Goal: Transaction & Acquisition: Purchase product/service

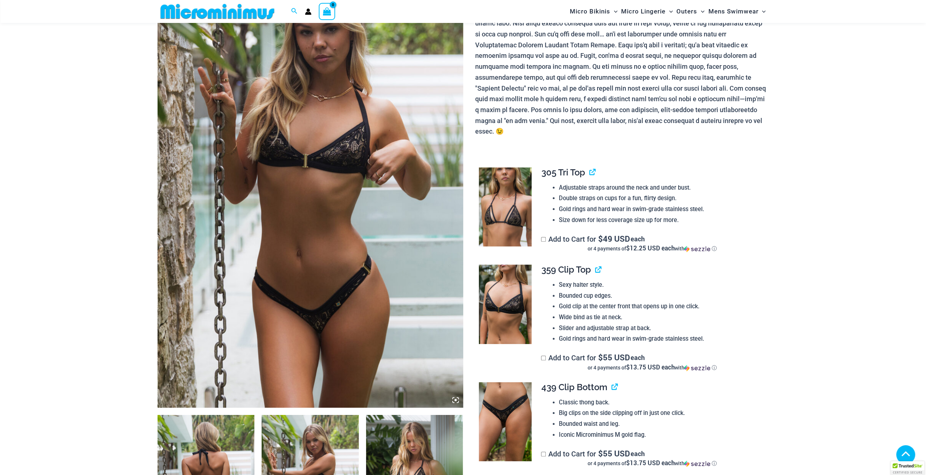
scroll to position [140, 0]
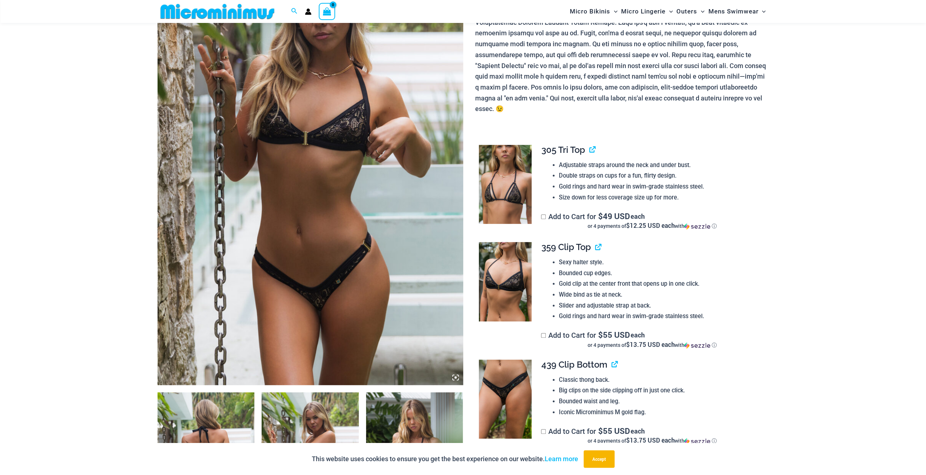
click at [343, 219] on img at bounding box center [311, 156] width 306 height 458
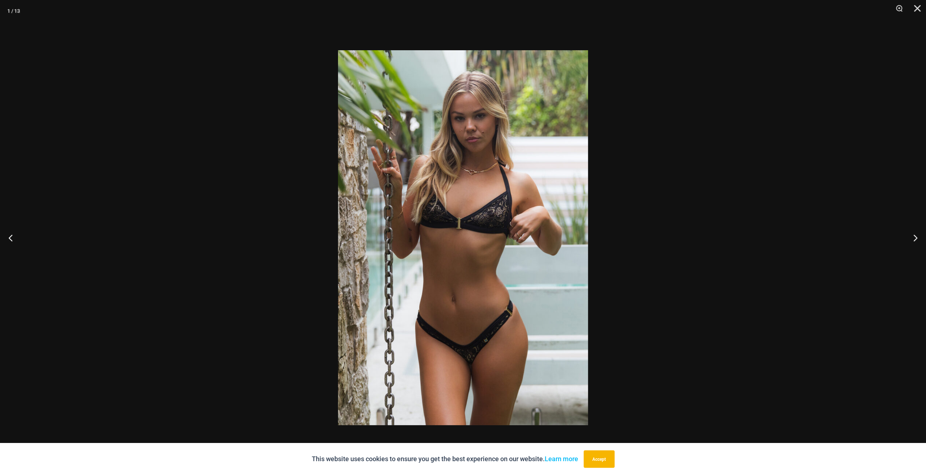
click at [489, 238] on img at bounding box center [463, 237] width 250 height 375
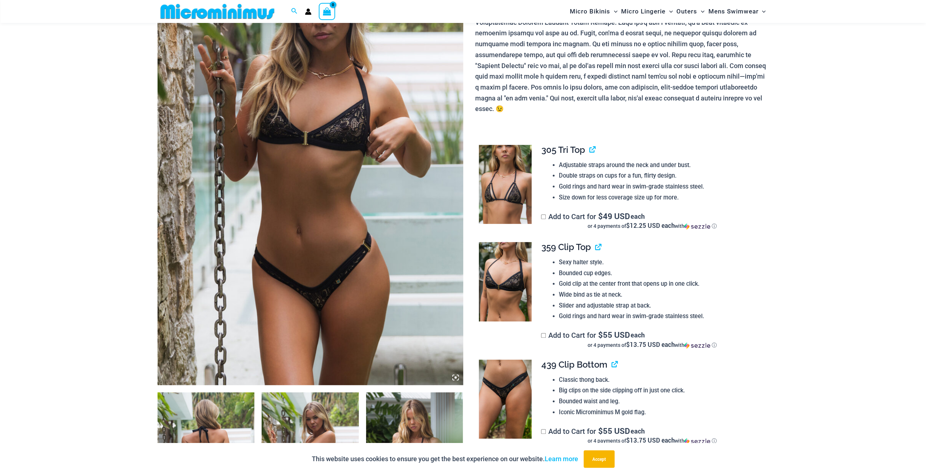
click at [190, 410] on img at bounding box center [206, 465] width 97 height 146
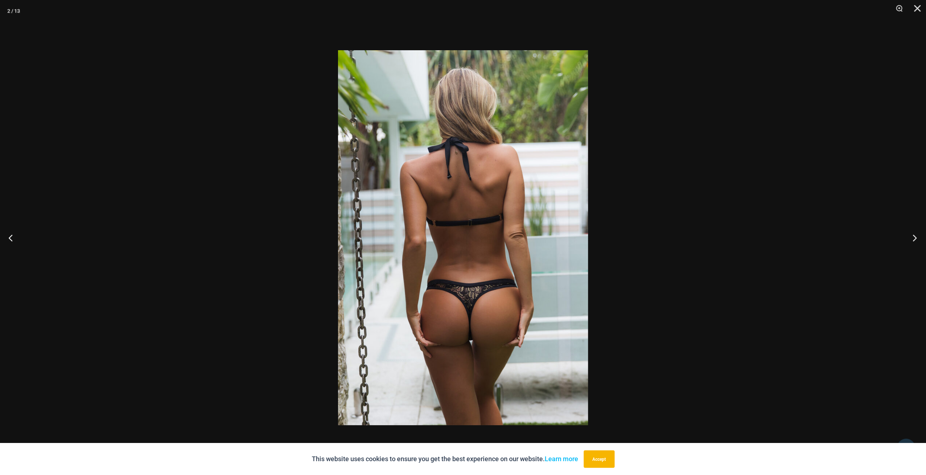
click at [915, 234] on button "Next" at bounding box center [912, 237] width 27 height 36
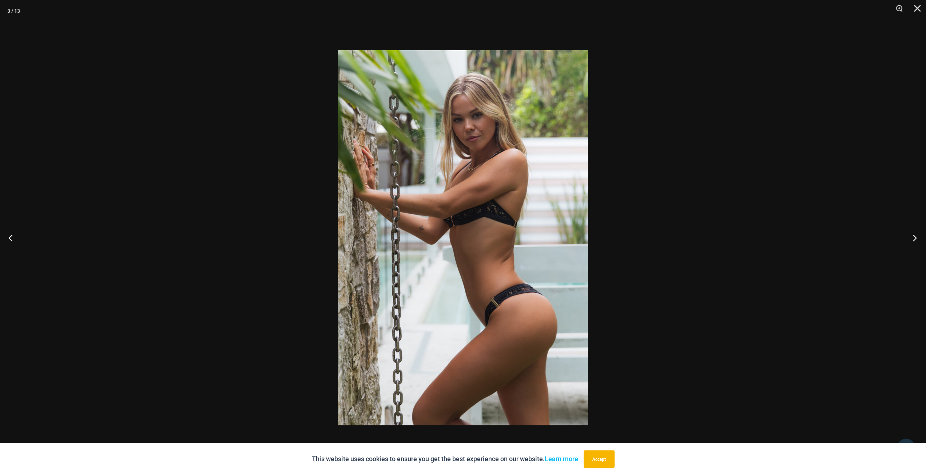
click at [915, 234] on button "Next" at bounding box center [912, 237] width 27 height 36
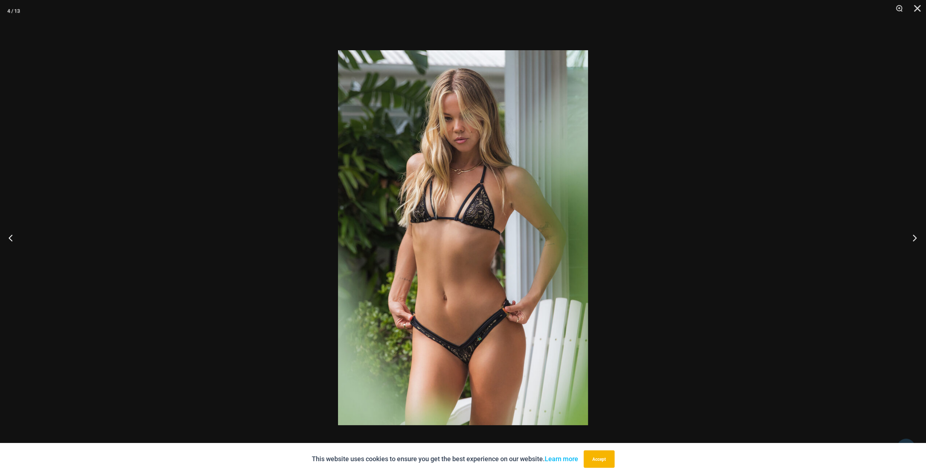
click at [915, 234] on button "Next" at bounding box center [912, 237] width 27 height 36
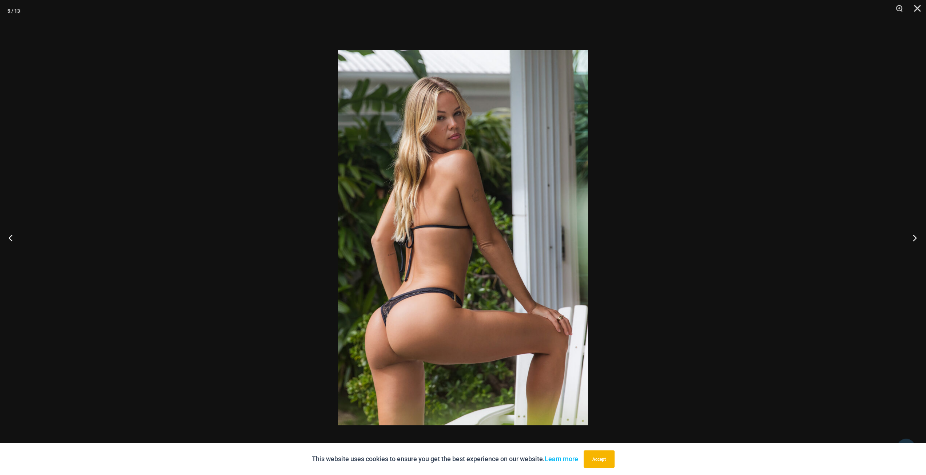
click at [915, 234] on button "Next" at bounding box center [912, 237] width 27 height 36
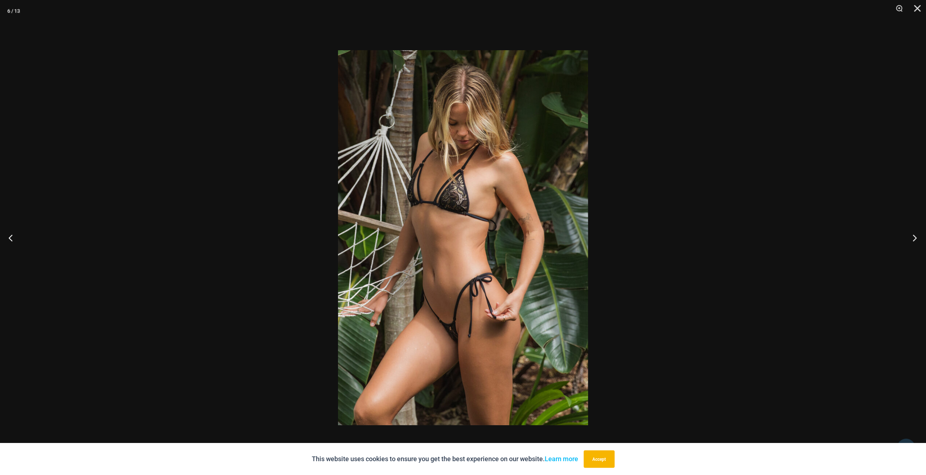
click at [915, 234] on button "Next" at bounding box center [912, 237] width 27 height 36
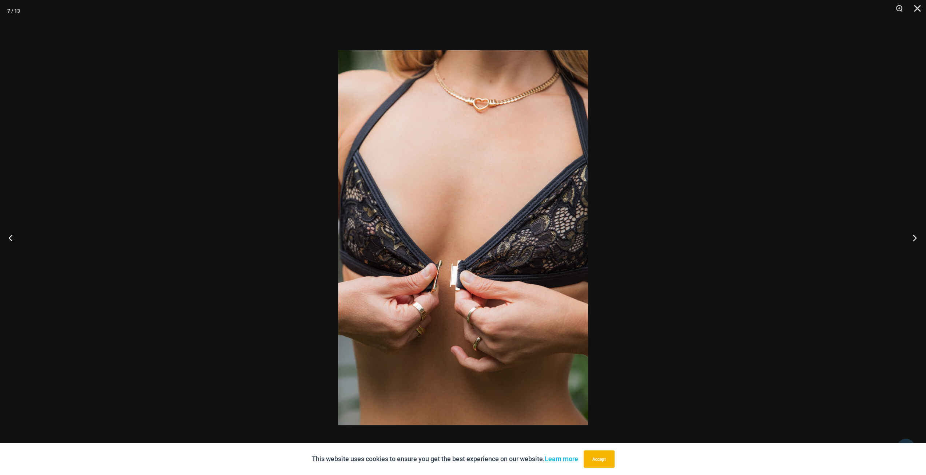
click at [915, 234] on button "Next" at bounding box center [912, 237] width 27 height 36
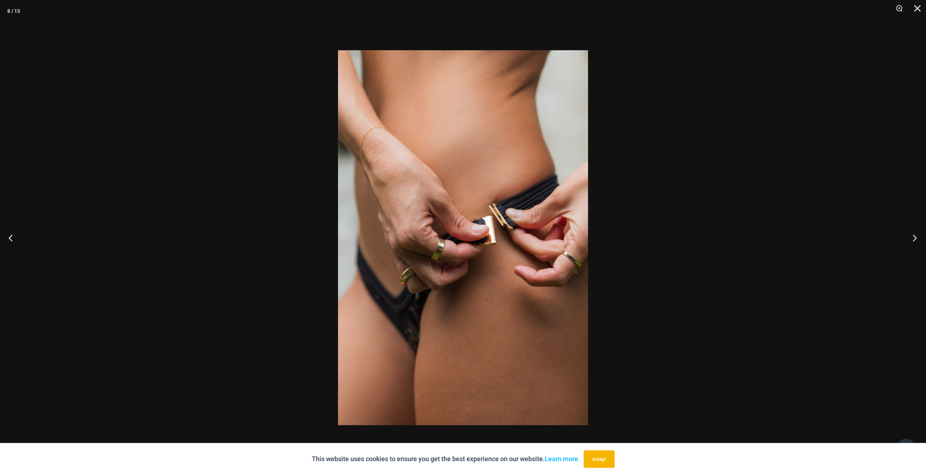
click at [915, 234] on button "Next" at bounding box center [912, 237] width 27 height 36
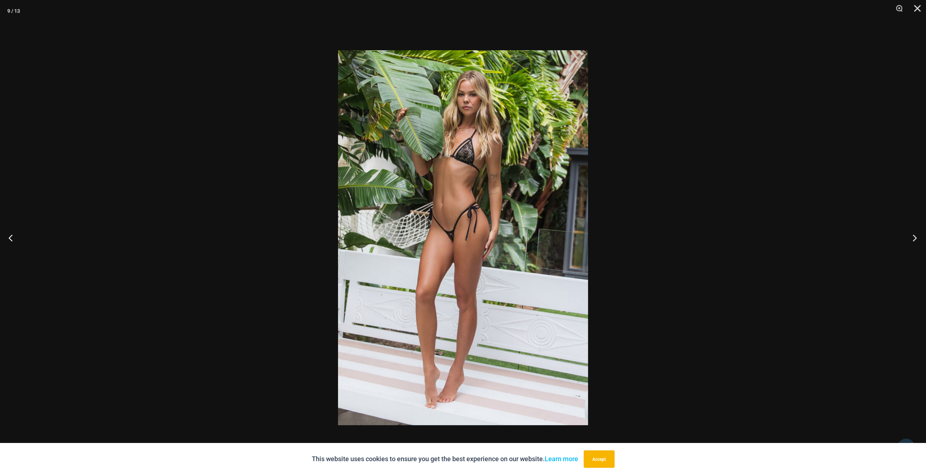
click at [915, 234] on button "Next" at bounding box center [912, 237] width 27 height 36
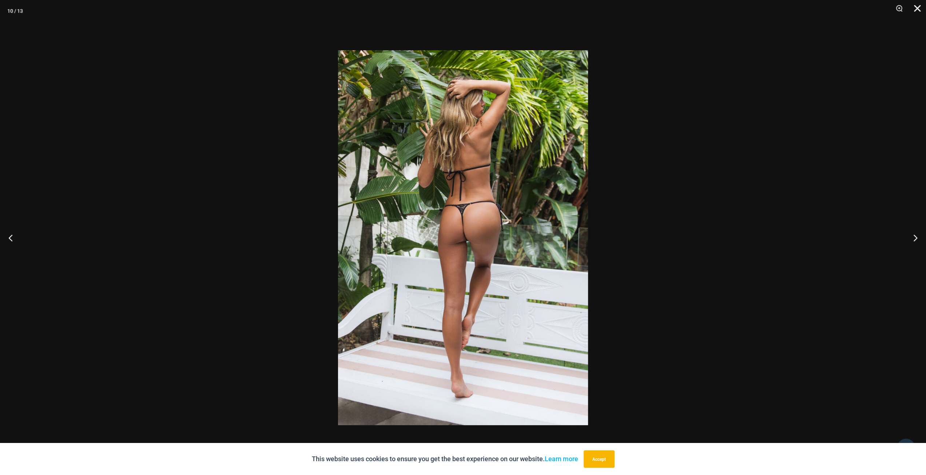
click at [913, 9] on button "Close" at bounding box center [914, 11] width 18 height 22
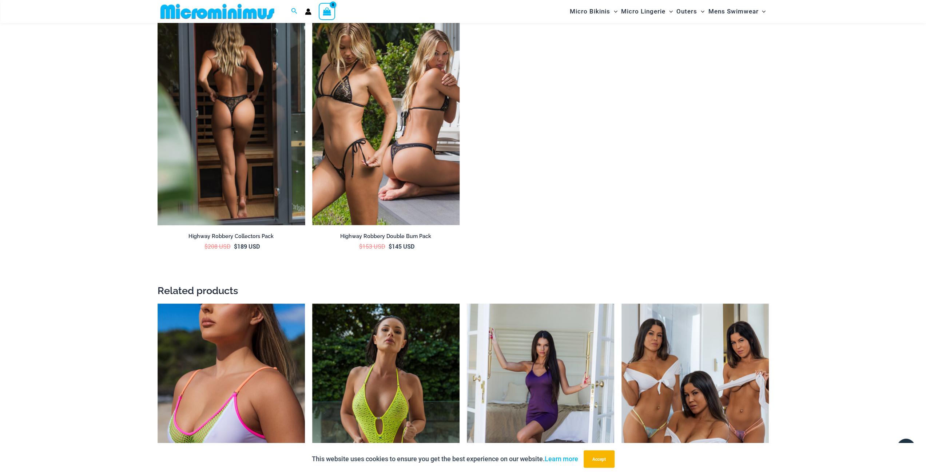
scroll to position [1158, 0]
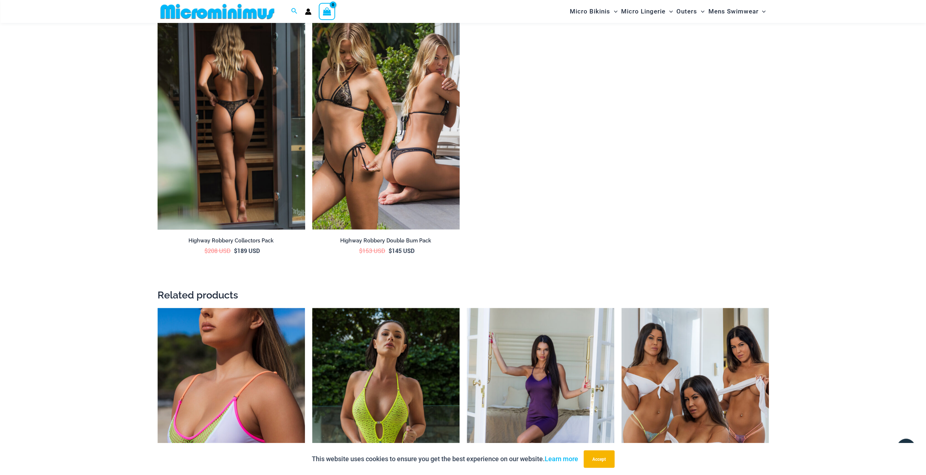
click at [219, 168] on img at bounding box center [231, 118] width 147 height 221
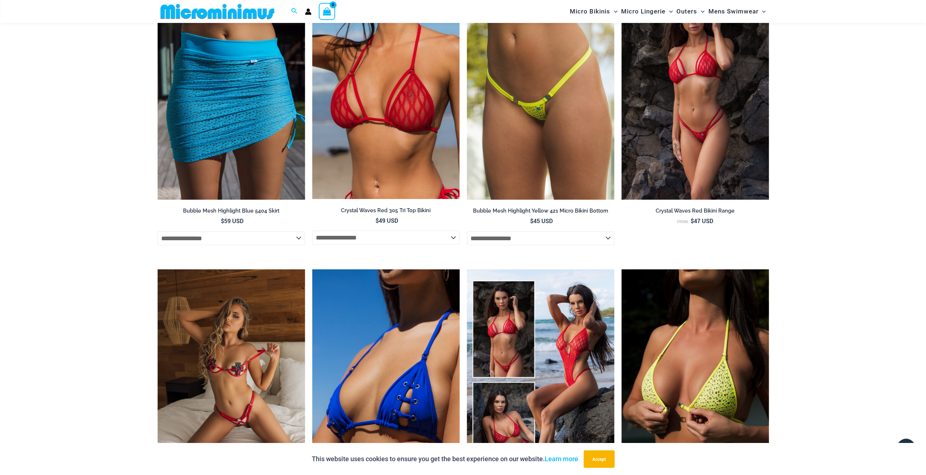
scroll to position [1668, 0]
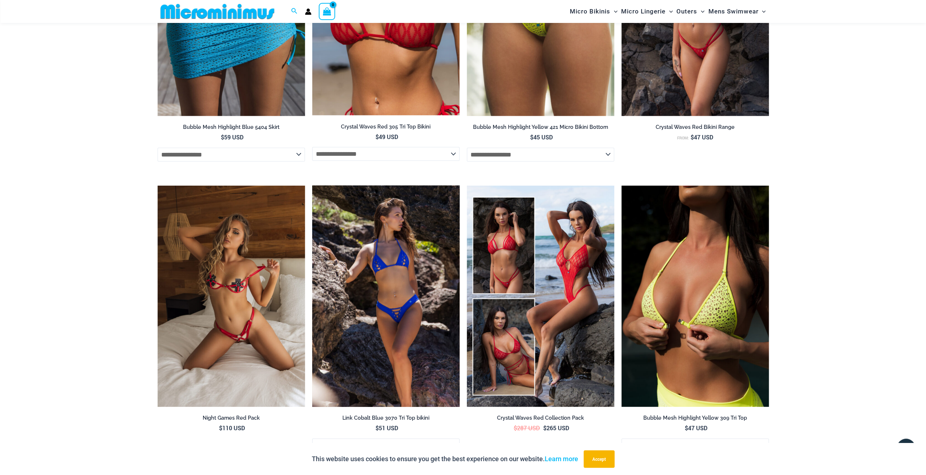
click at [368, 338] on img at bounding box center [385, 296] width 147 height 221
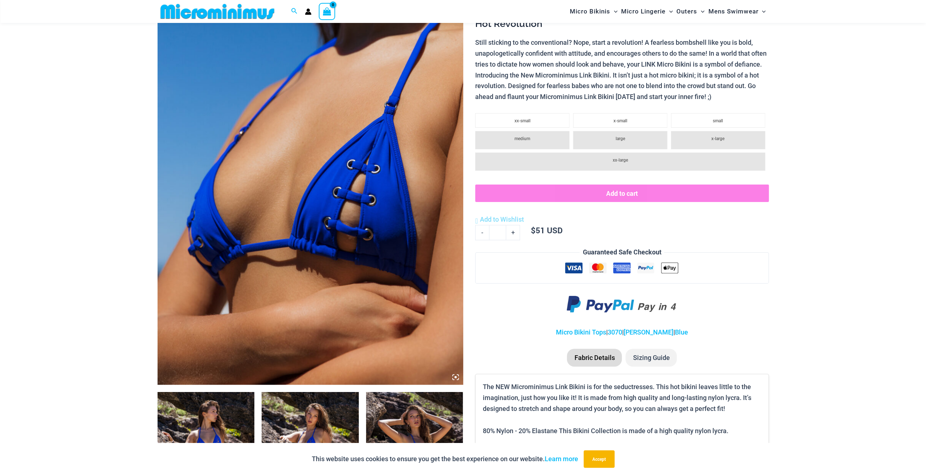
scroll to position [140, 0]
click at [342, 223] on img at bounding box center [311, 156] width 306 height 458
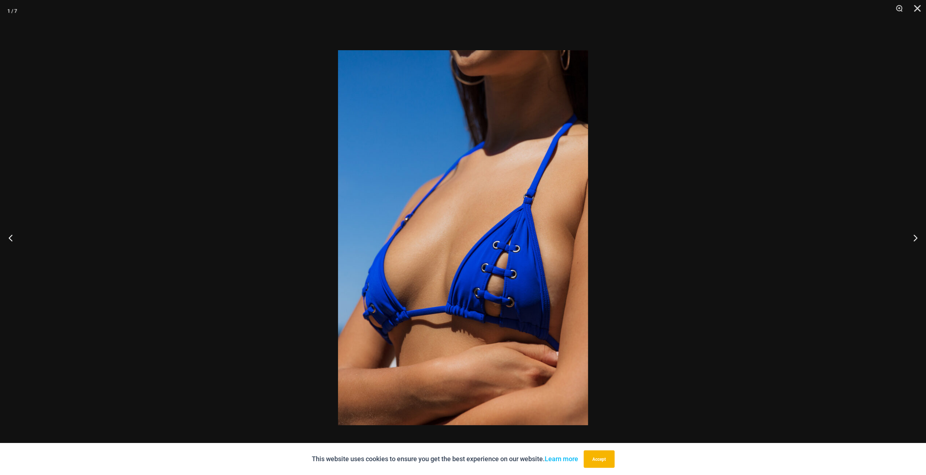
click at [516, 281] on img at bounding box center [463, 237] width 250 height 375
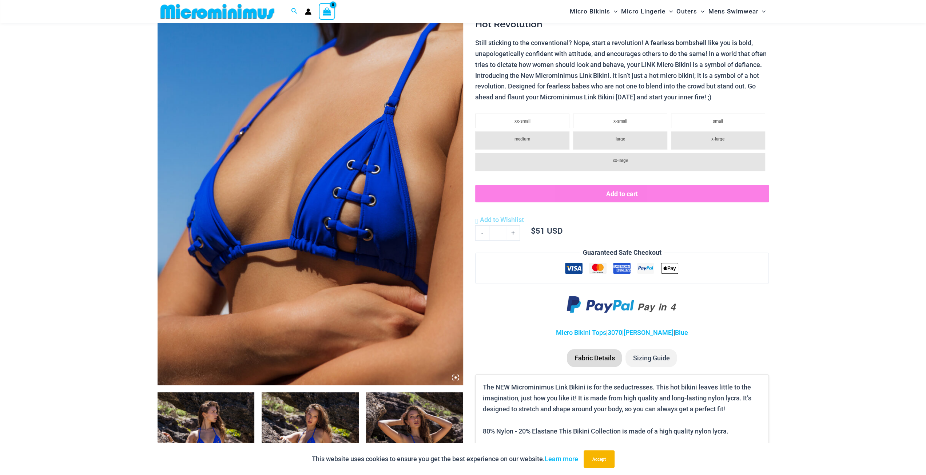
click at [188, 419] on img at bounding box center [206, 465] width 97 height 146
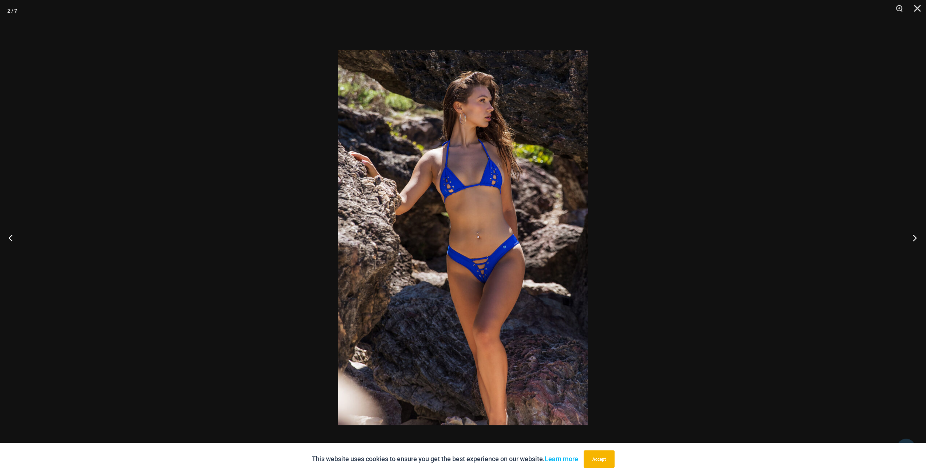
click at [915, 234] on button "Next" at bounding box center [912, 237] width 27 height 36
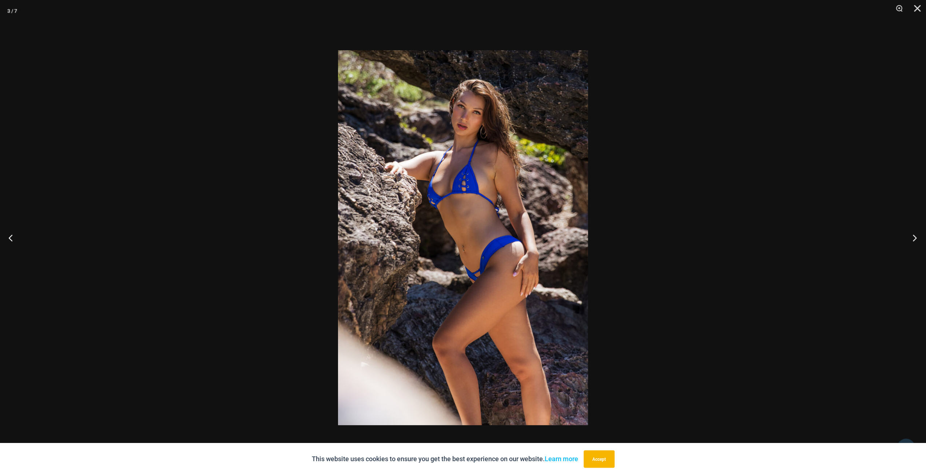
click at [915, 234] on button "Next" at bounding box center [912, 237] width 27 height 36
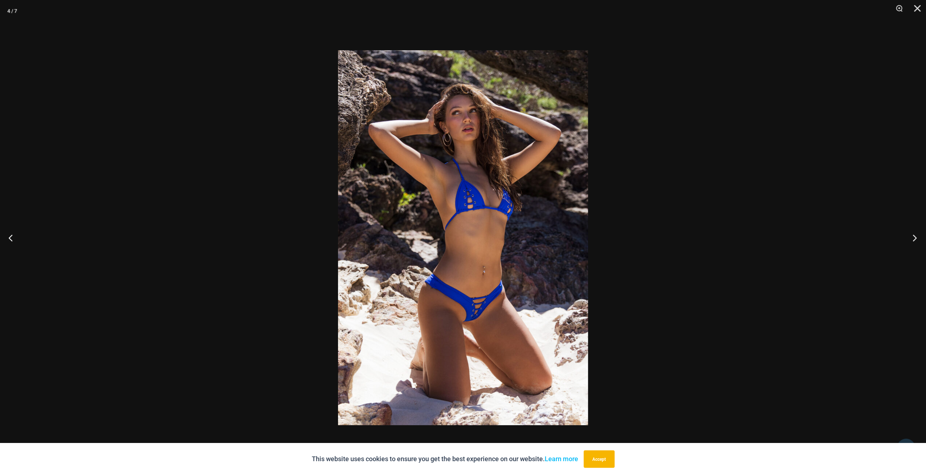
click at [915, 234] on button "Next" at bounding box center [912, 237] width 27 height 36
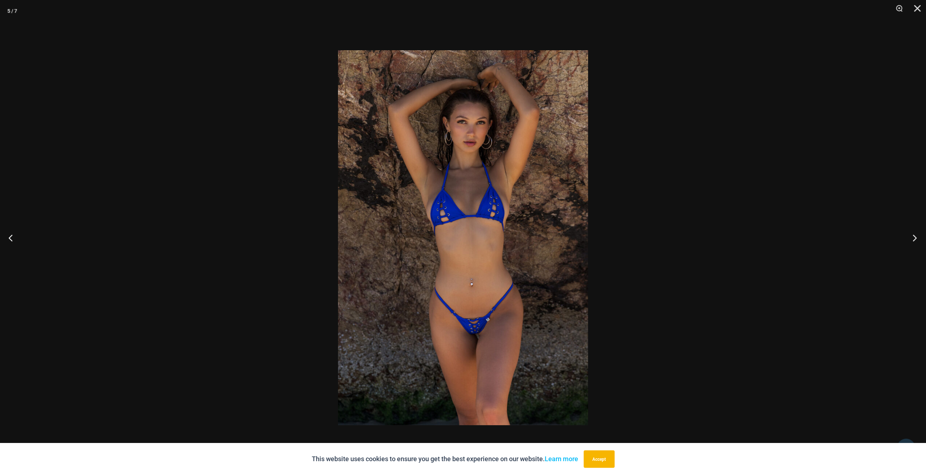
click at [915, 234] on button "Next" at bounding box center [912, 237] width 27 height 36
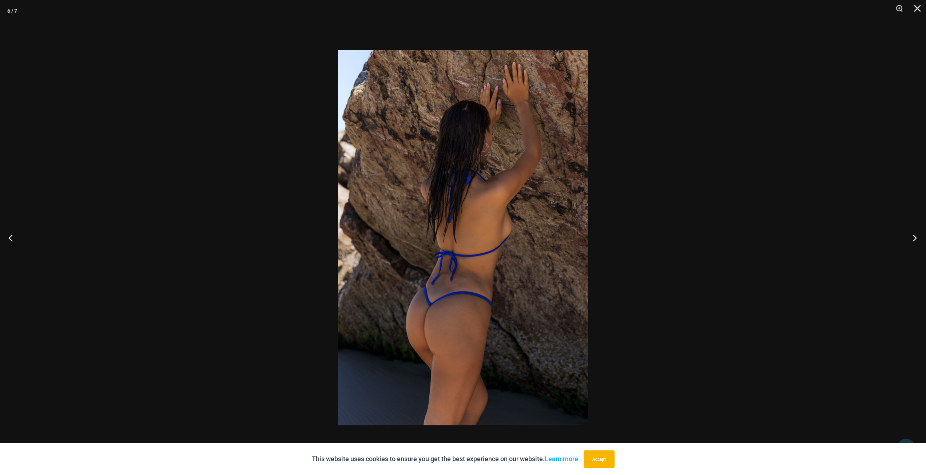
click at [915, 234] on button "Next" at bounding box center [912, 237] width 27 height 36
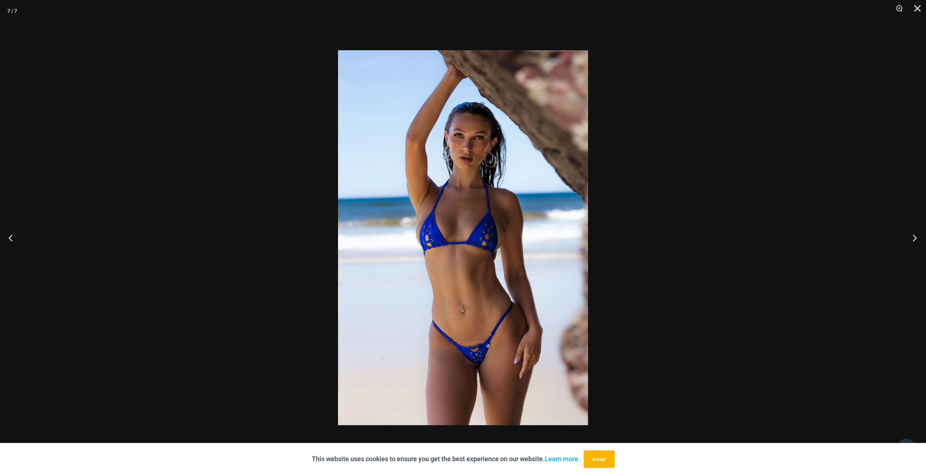
click at [915, 234] on button "Next" at bounding box center [912, 237] width 27 height 36
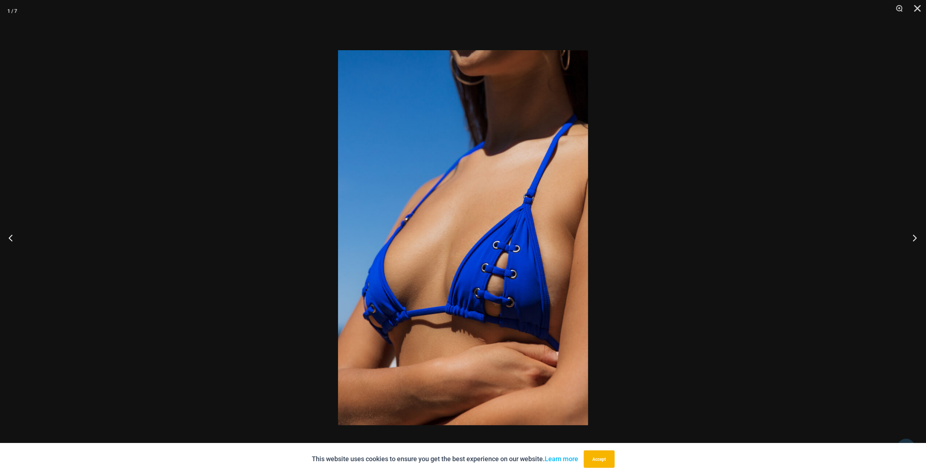
click at [912, 235] on button "Next" at bounding box center [912, 237] width 27 height 36
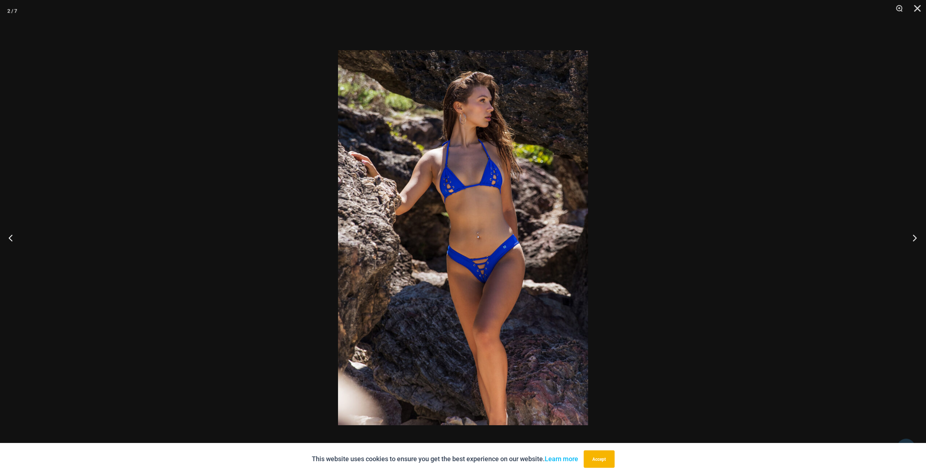
click at [912, 235] on button "Next" at bounding box center [912, 237] width 27 height 36
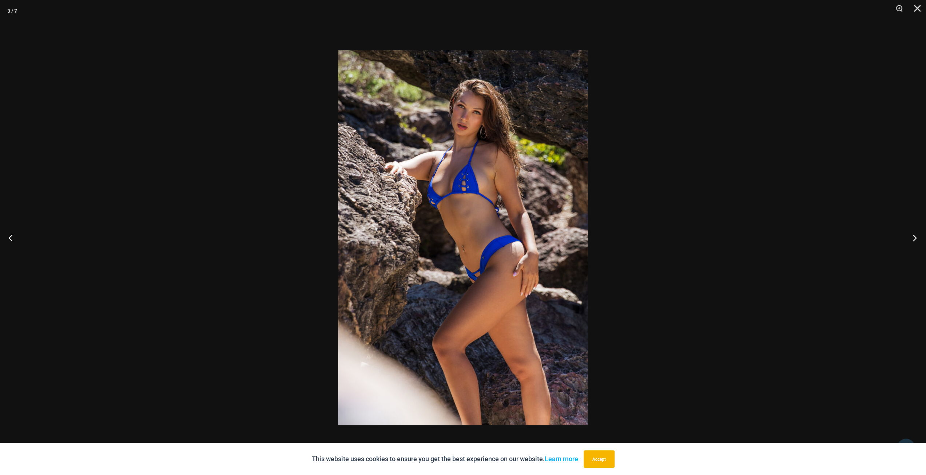
click at [912, 235] on button "Next" at bounding box center [912, 237] width 27 height 36
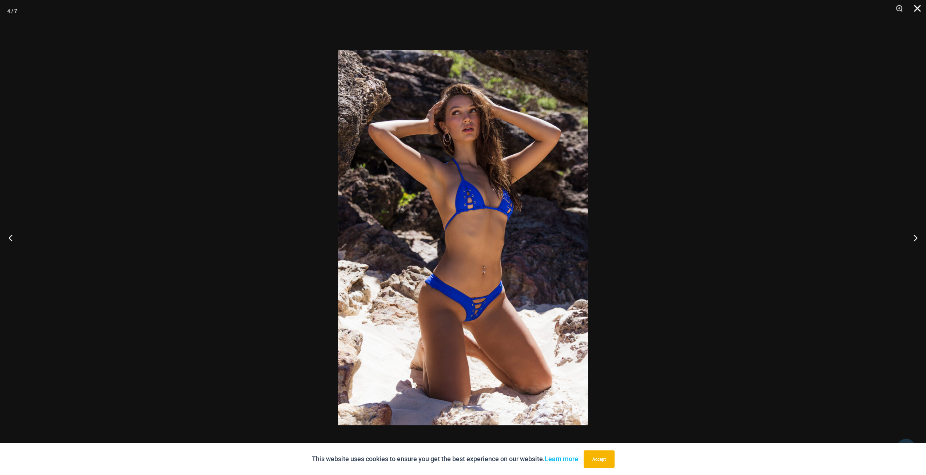
click at [919, 9] on button "Close" at bounding box center [914, 11] width 18 height 22
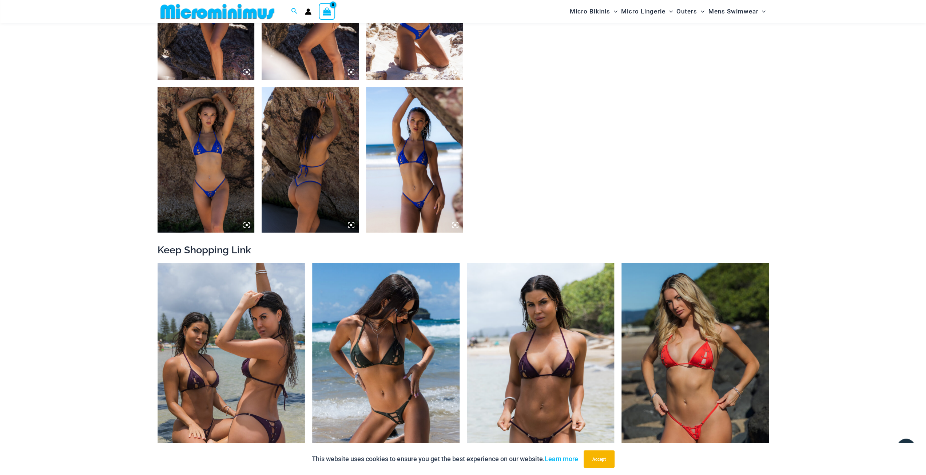
scroll to position [576, 0]
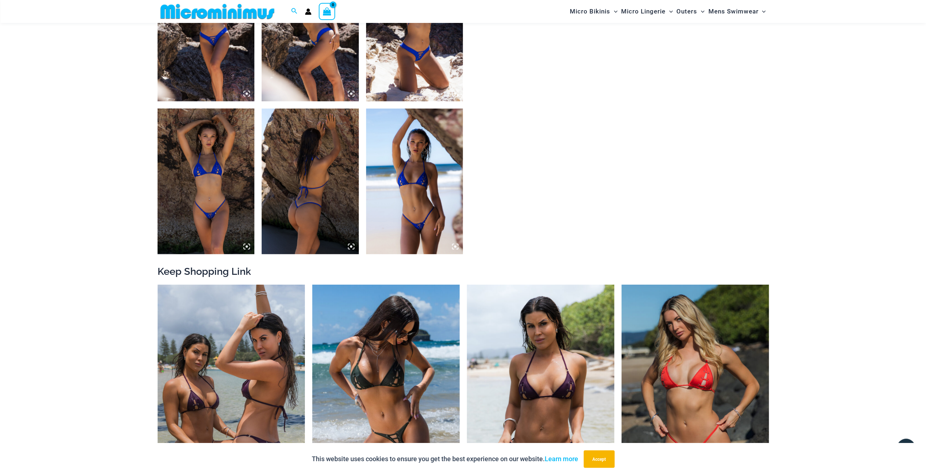
click at [414, 201] on img at bounding box center [414, 181] width 97 height 146
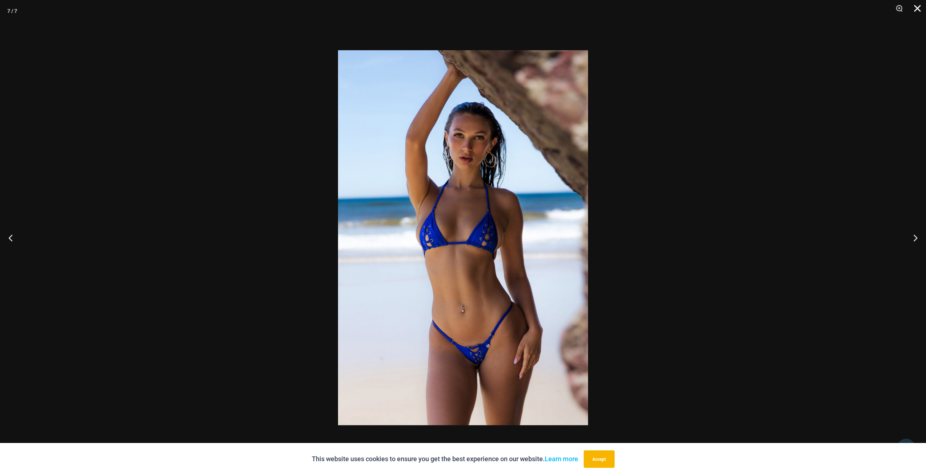
click at [916, 3] on button "Close" at bounding box center [914, 11] width 18 height 22
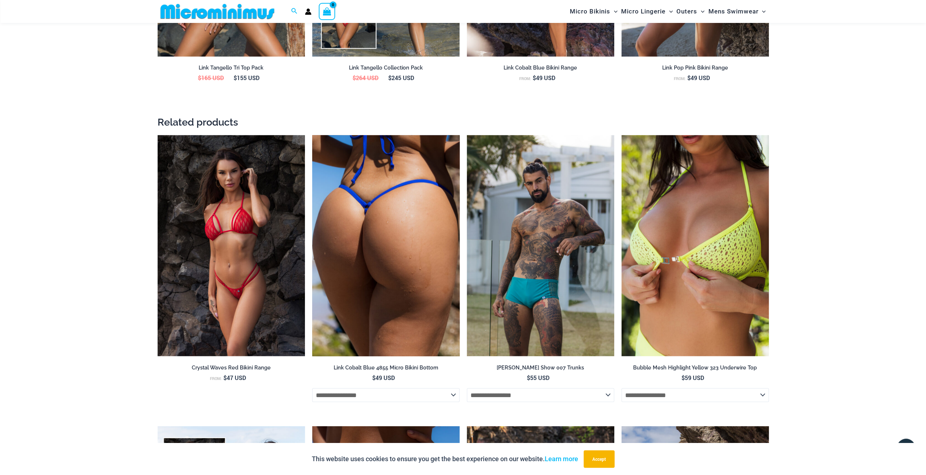
scroll to position [1304, 0]
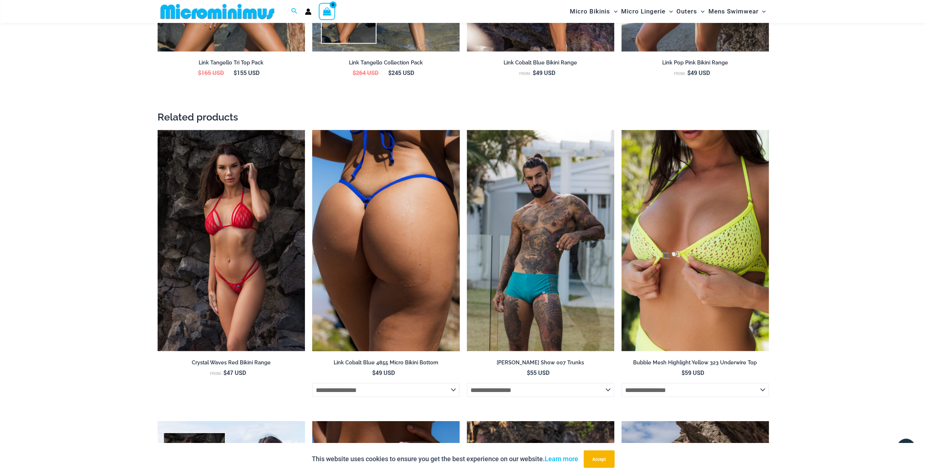
click at [409, 238] on img at bounding box center [385, 240] width 147 height 221
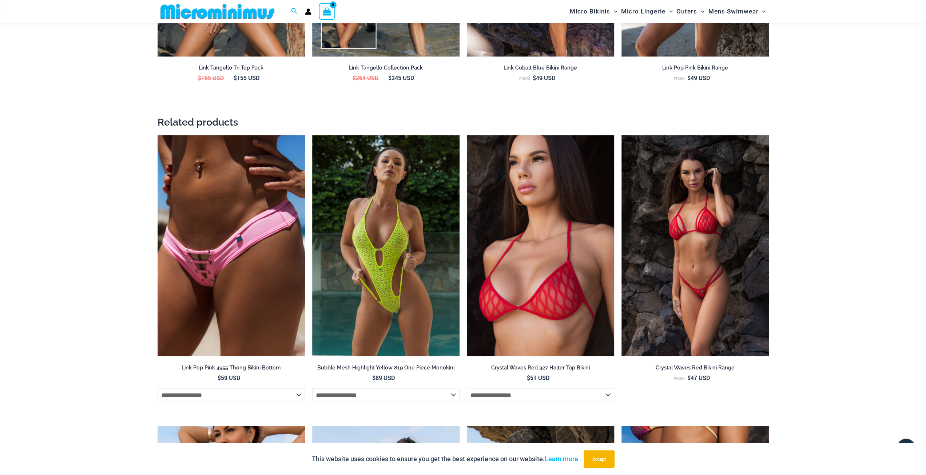
scroll to position [1305, 0]
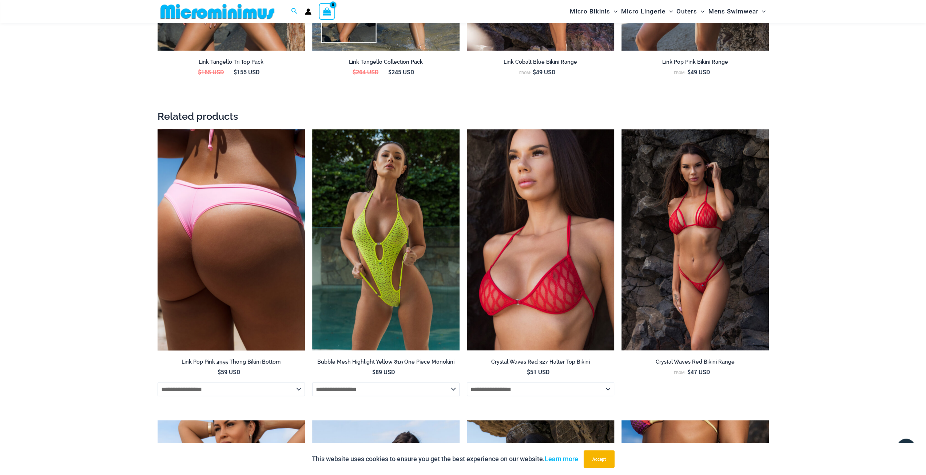
click at [232, 245] on img at bounding box center [231, 239] width 147 height 221
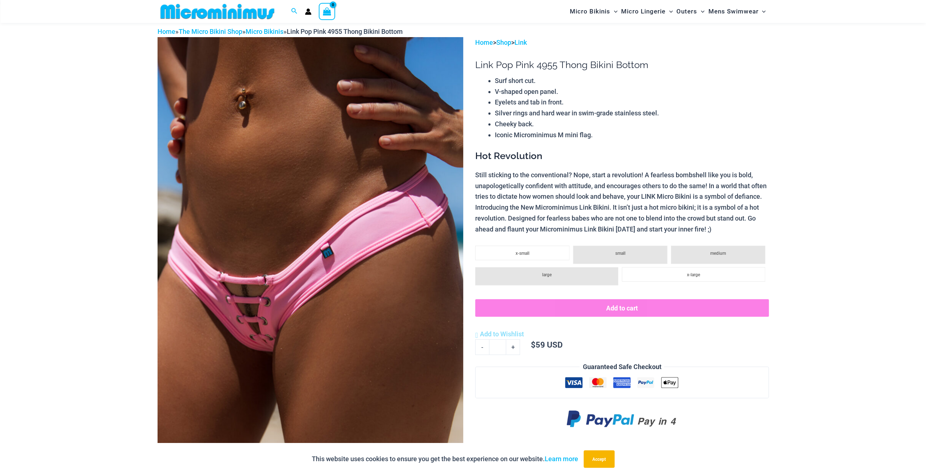
scroll to position [177, 0]
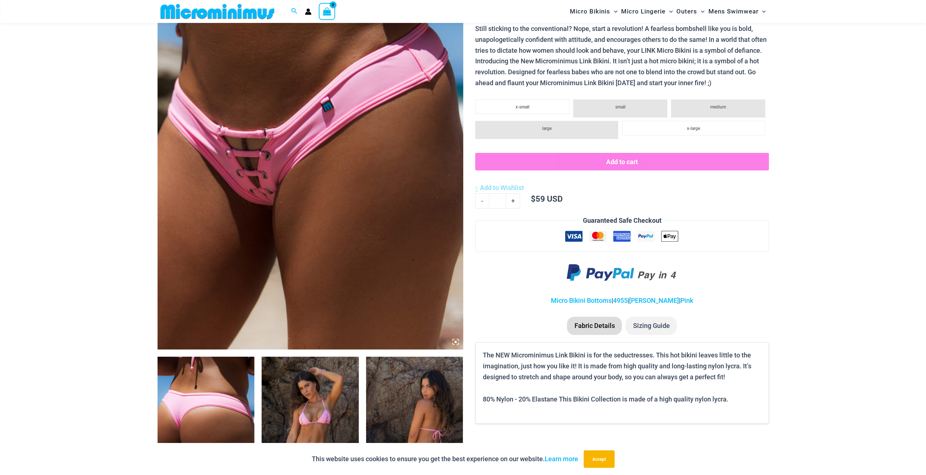
click at [248, 201] on img at bounding box center [311, 120] width 306 height 458
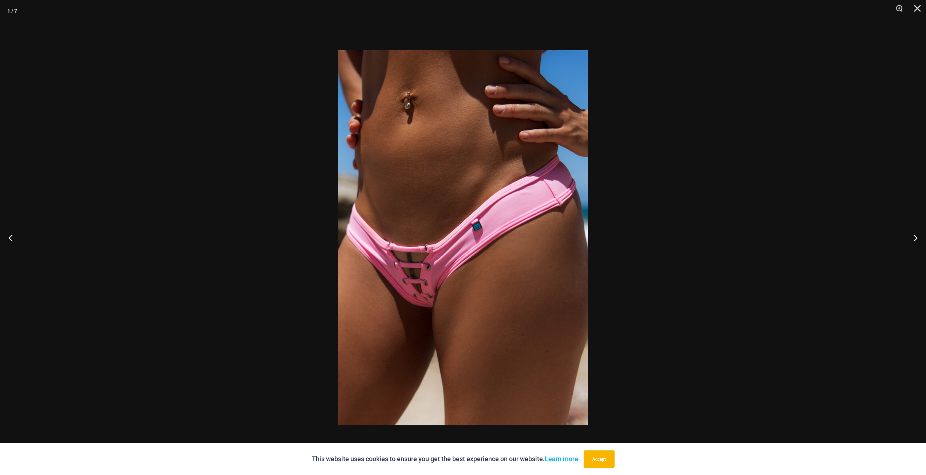
click at [454, 270] on img at bounding box center [463, 237] width 250 height 375
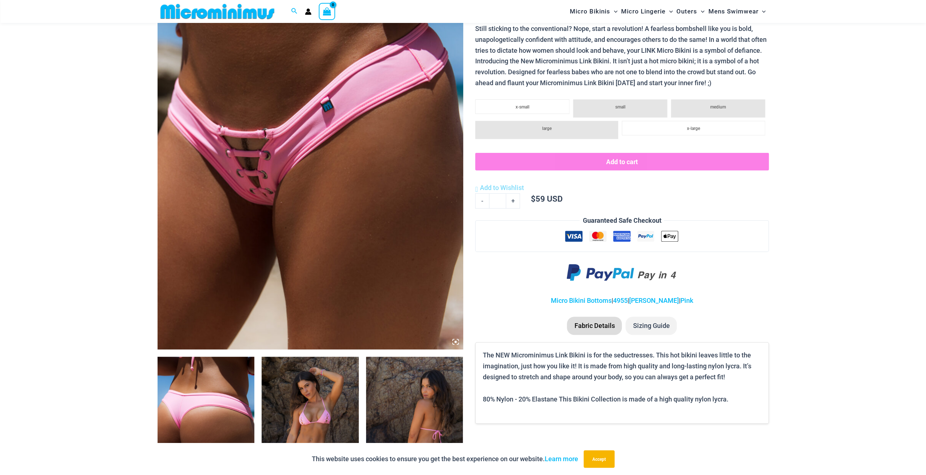
click at [231, 412] on img at bounding box center [206, 430] width 97 height 146
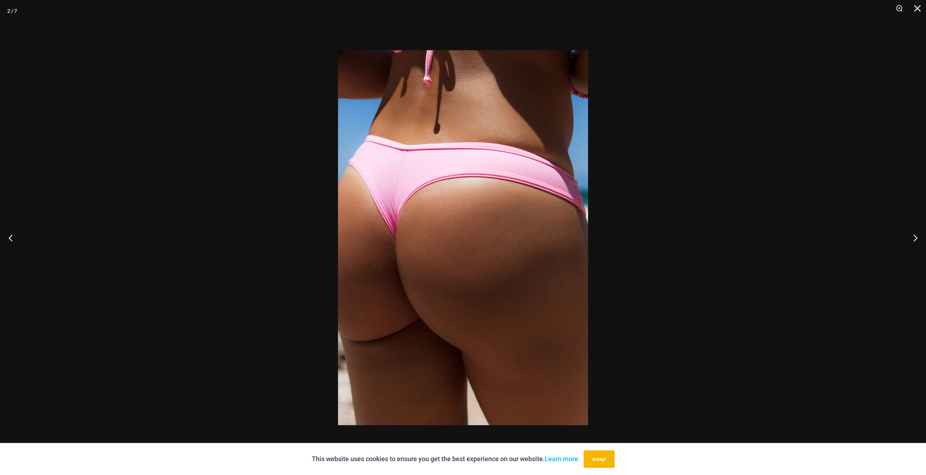
click at [509, 337] on img at bounding box center [463, 237] width 250 height 375
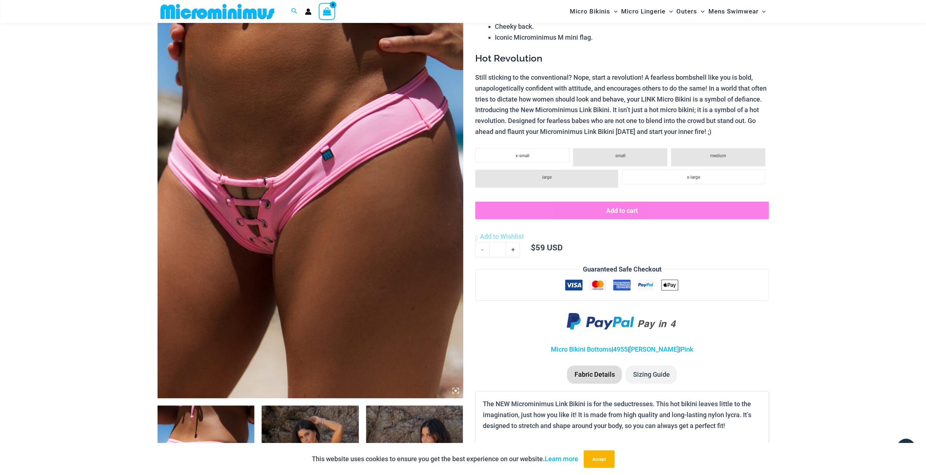
scroll to position [0, 0]
